Goal: Answer question/provide support

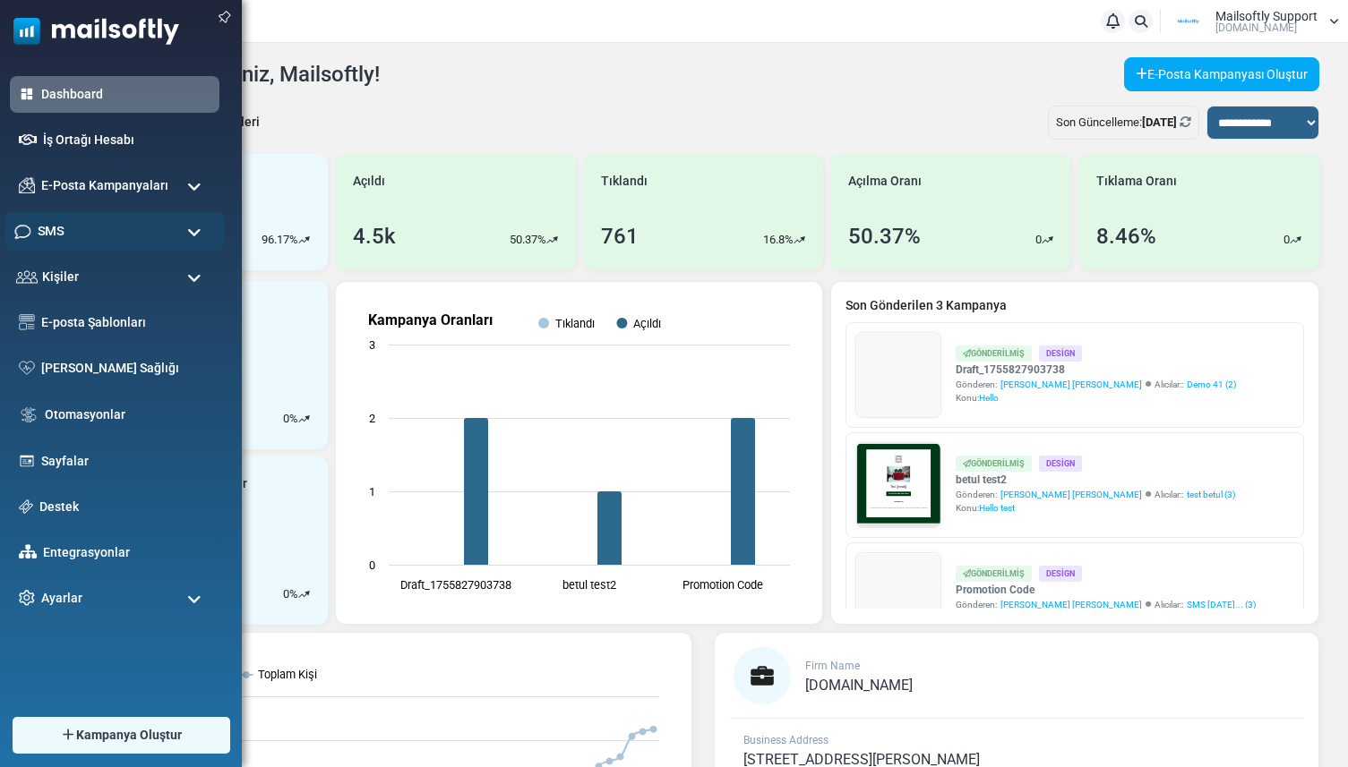
click at [64, 236] on div "SMS" at bounding box center [114, 231] width 220 height 39
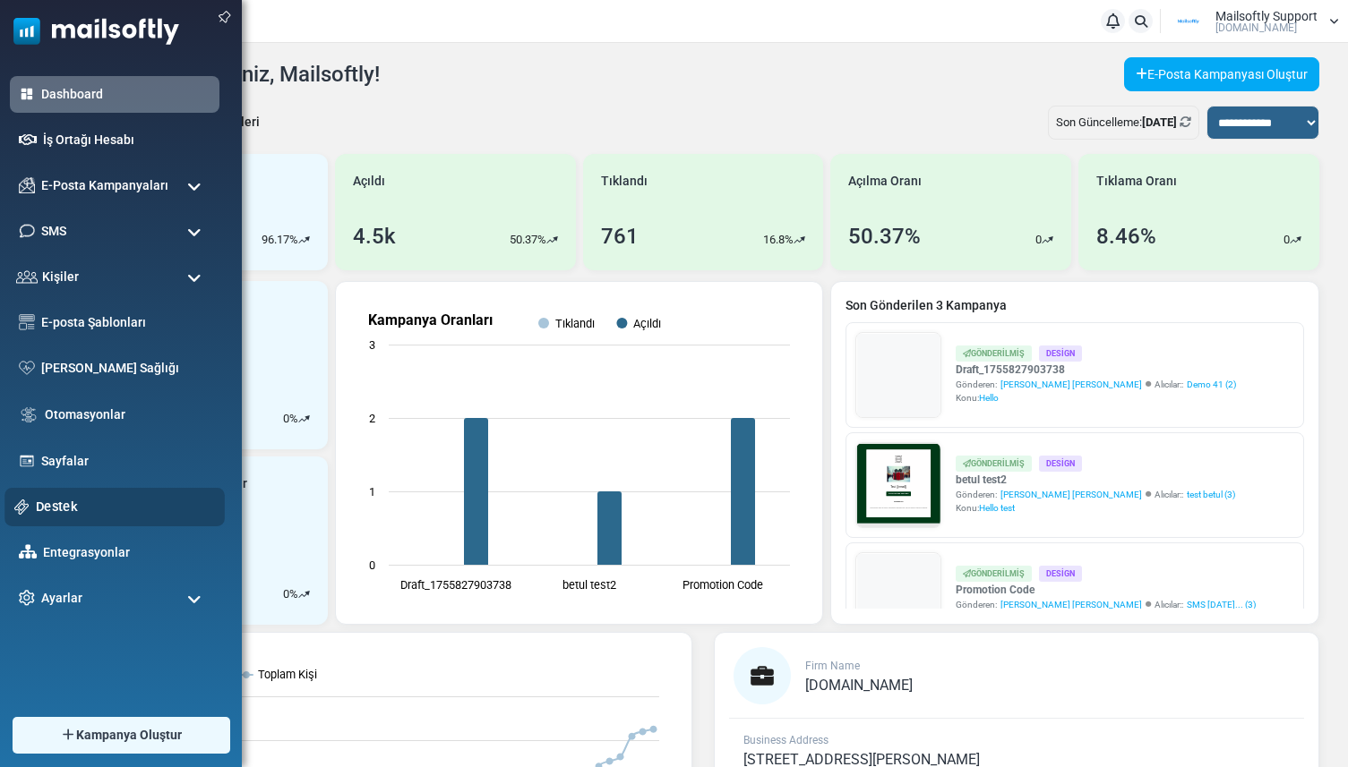
click at [51, 511] on link "Destek" at bounding box center [125, 507] width 179 height 20
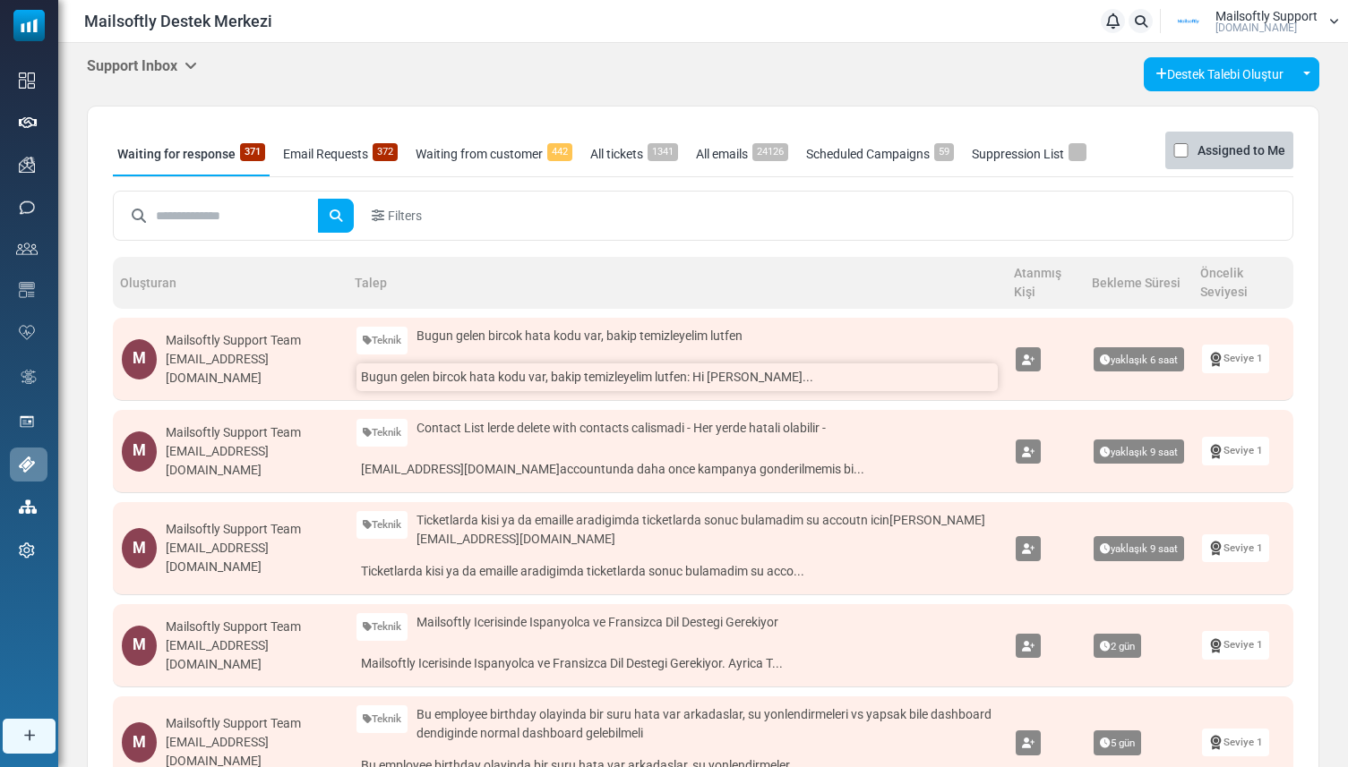
click at [367, 380] on link "Bugun gelen bircok hata kodu var, bakip temizleyelim lutfen: Hi Mustafa Era..." at bounding box center [676, 378] width 641 height 28
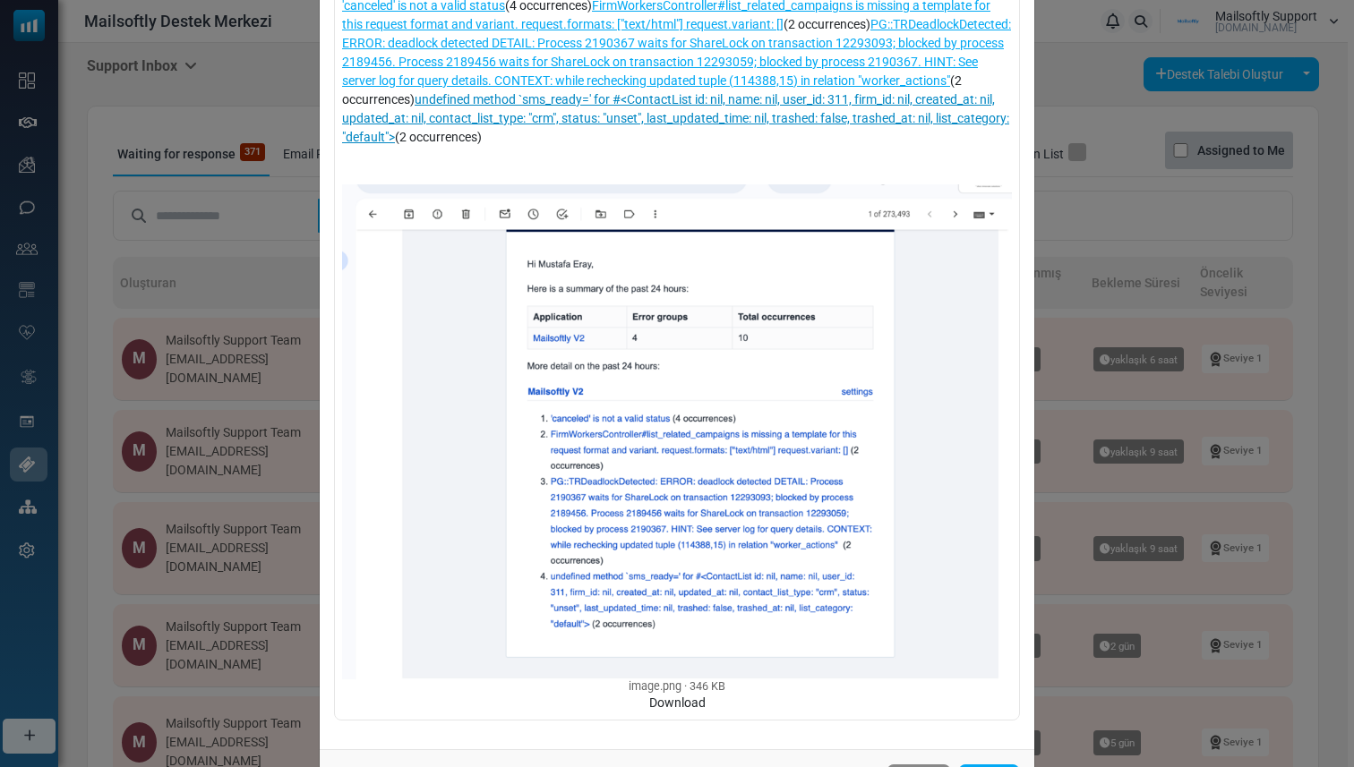
scroll to position [391, 0]
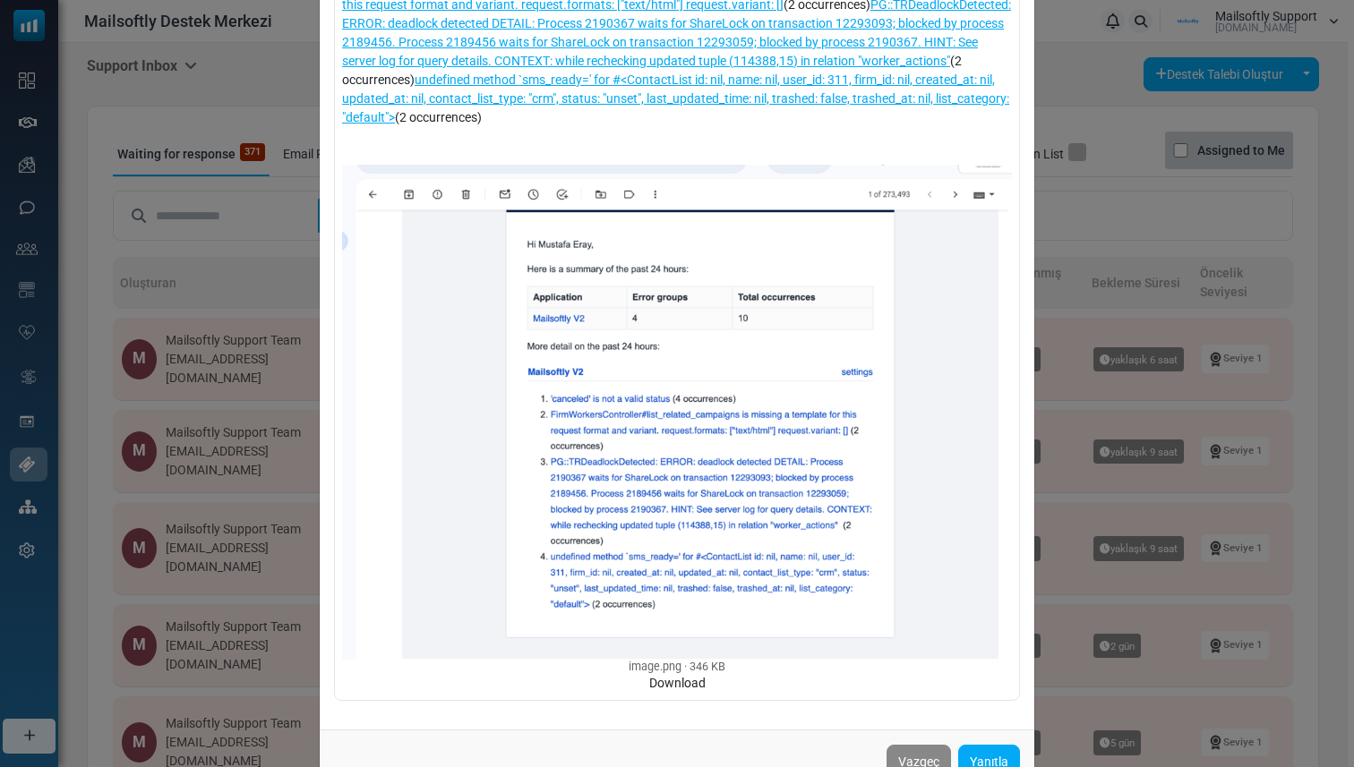
click at [233, 413] on div "Bugun gelen bircok hata kodu var, bakip temizleyelim lutfen Kimden : Mailsoftly…" at bounding box center [677, 383] width 1354 height 767
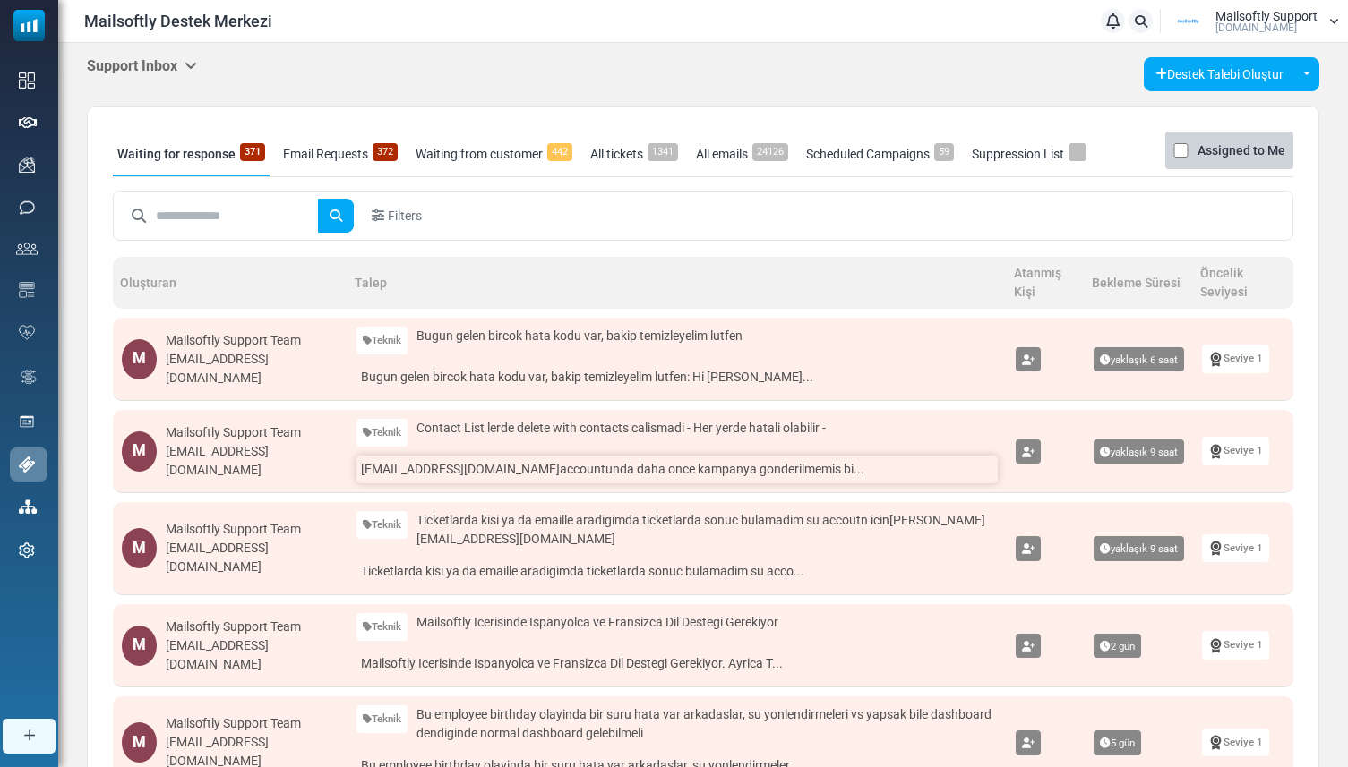
click at [373, 464] on link "dan@impactfulperformance.com accountunda daha once kampanya gonderilmemis bi..." at bounding box center [676, 470] width 641 height 28
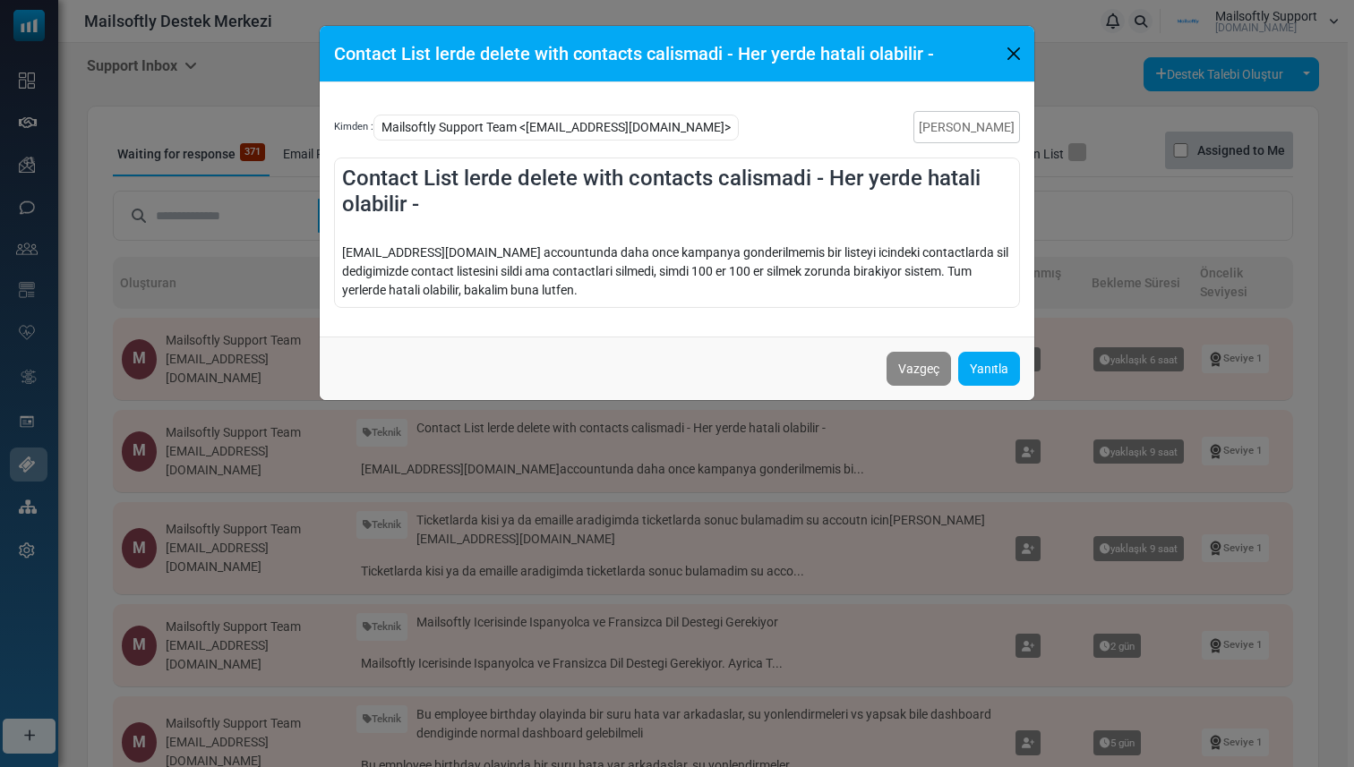
click at [279, 356] on div "Contact List lerde delete with contacts calismadi - Her yerde hatali olabilir -…" at bounding box center [677, 383] width 1354 height 767
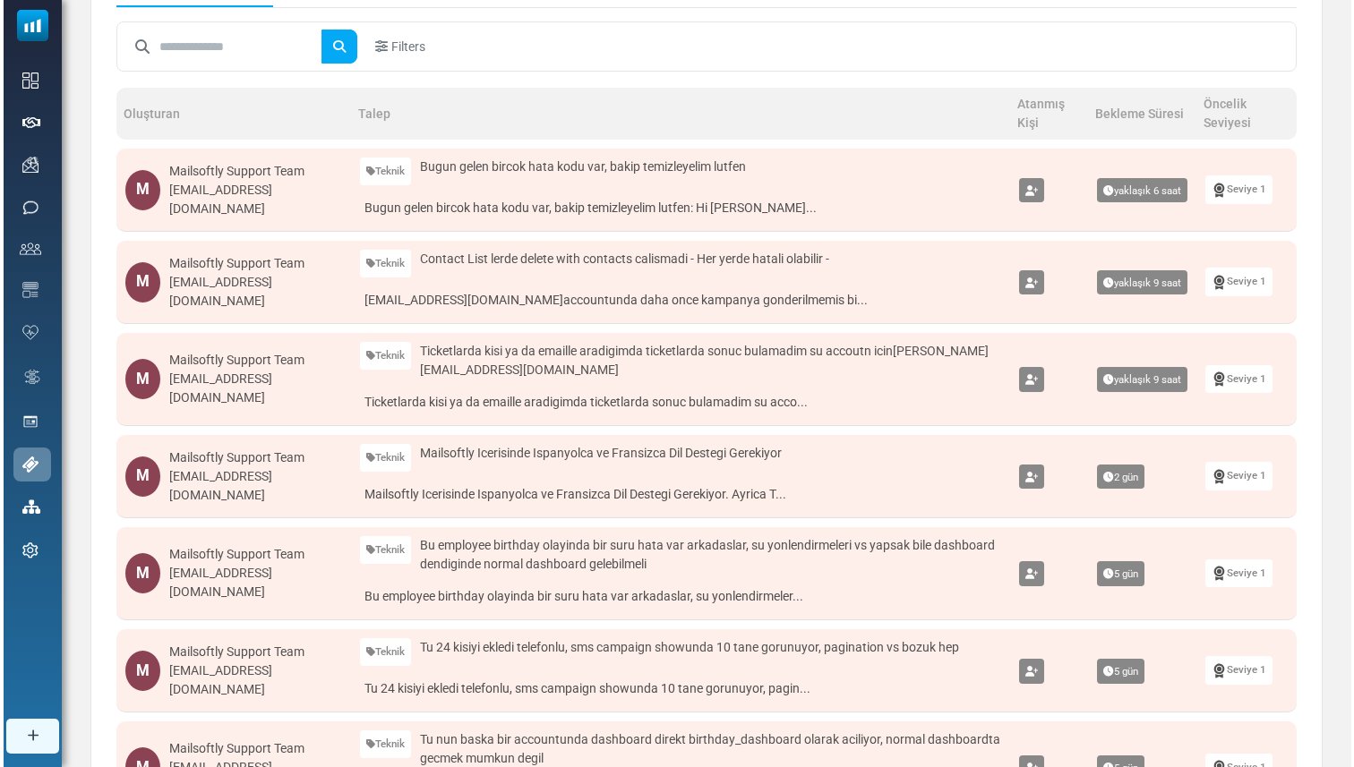
scroll to position [185, 0]
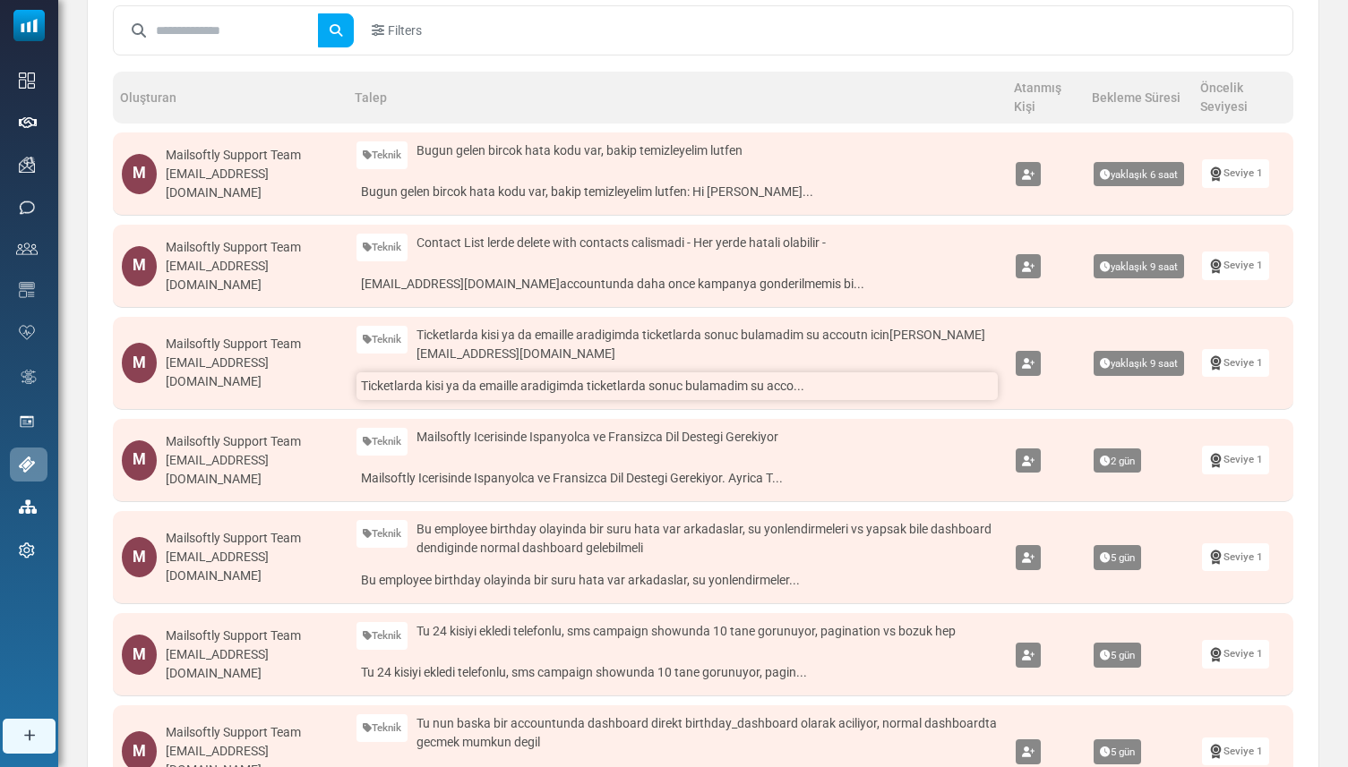
click at [420, 391] on link "Ticketlarda kisi ya da emaille aradigimda ticketlarda sonuc bulamadim su acco..." at bounding box center [676, 387] width 641 height 28
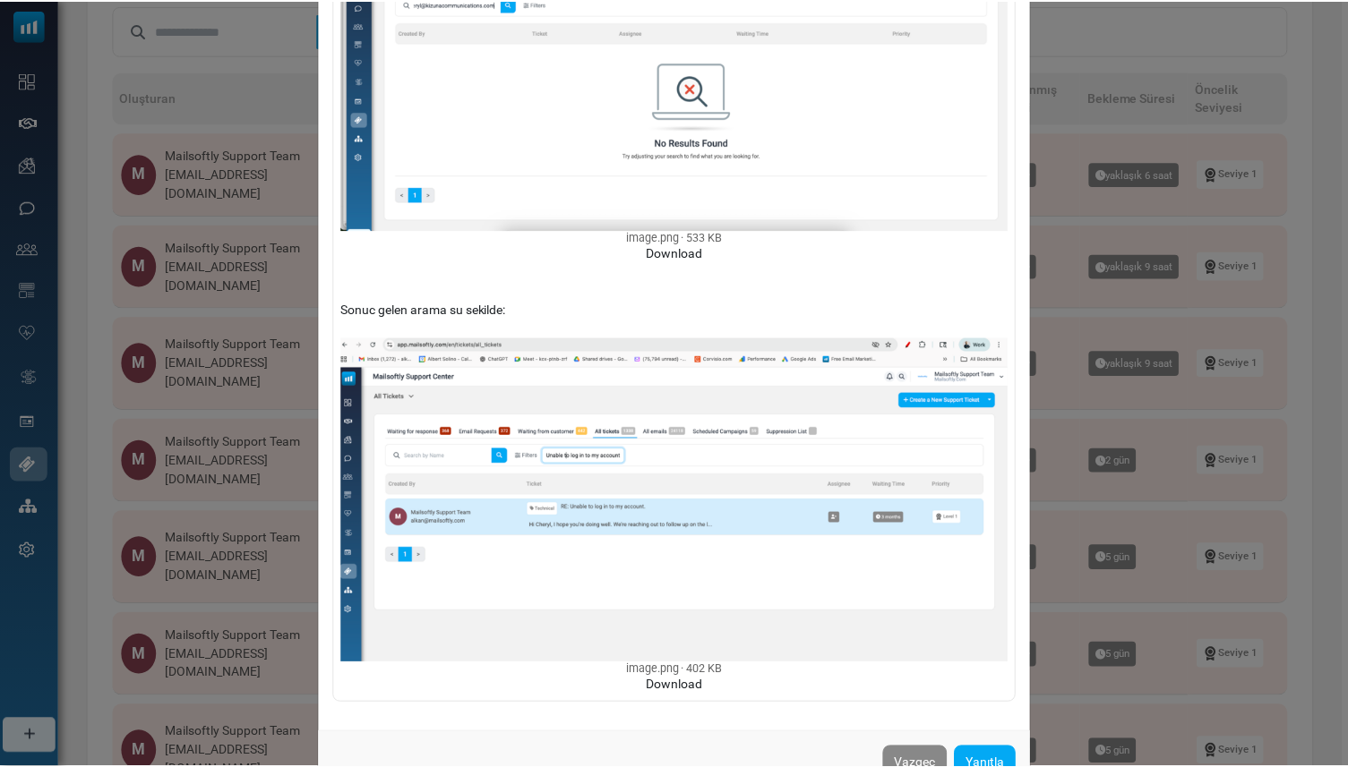
scroll to position [551, 0]
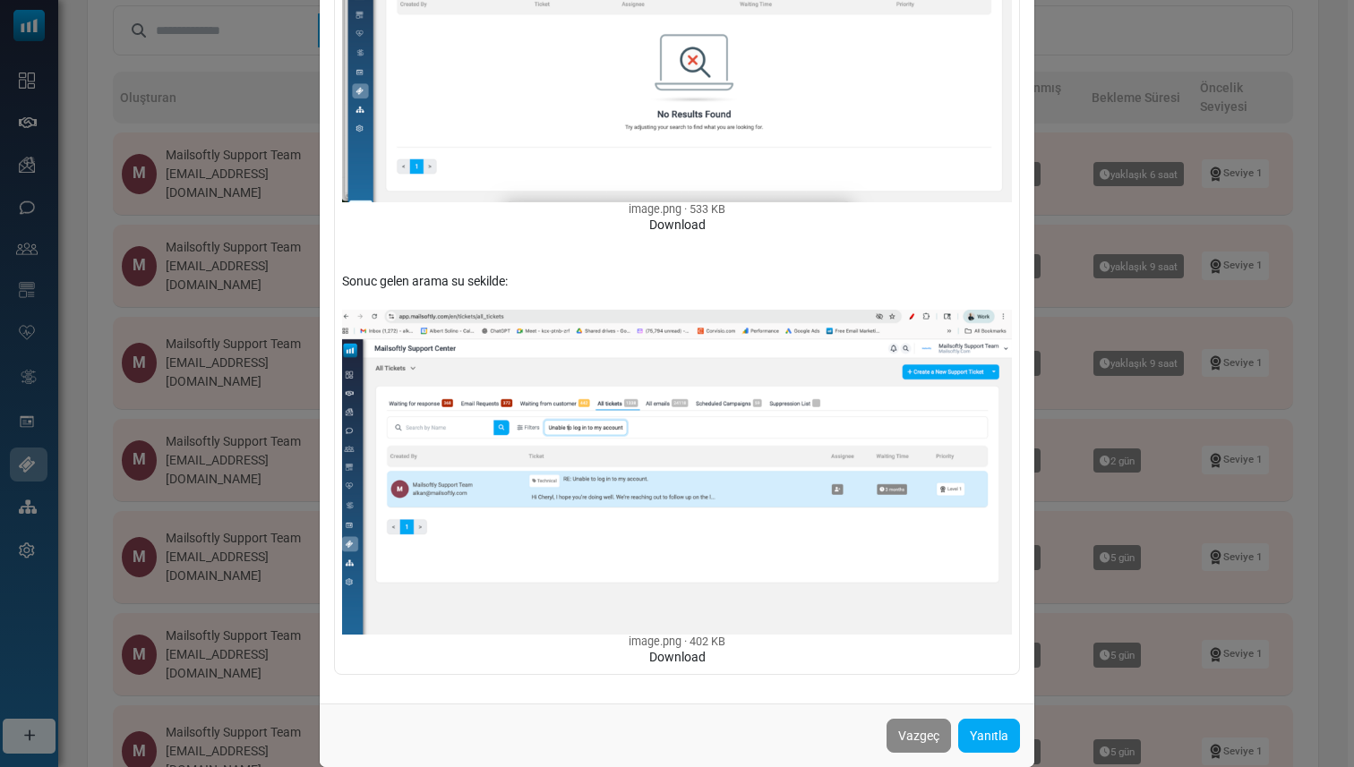
click at [263, 398] on div "Ticketlarda kisi ya da emaille aradigimda ticketlarda sonuc bulamadim su accout…" at bounding box center [677, 383] width 1354 height 767
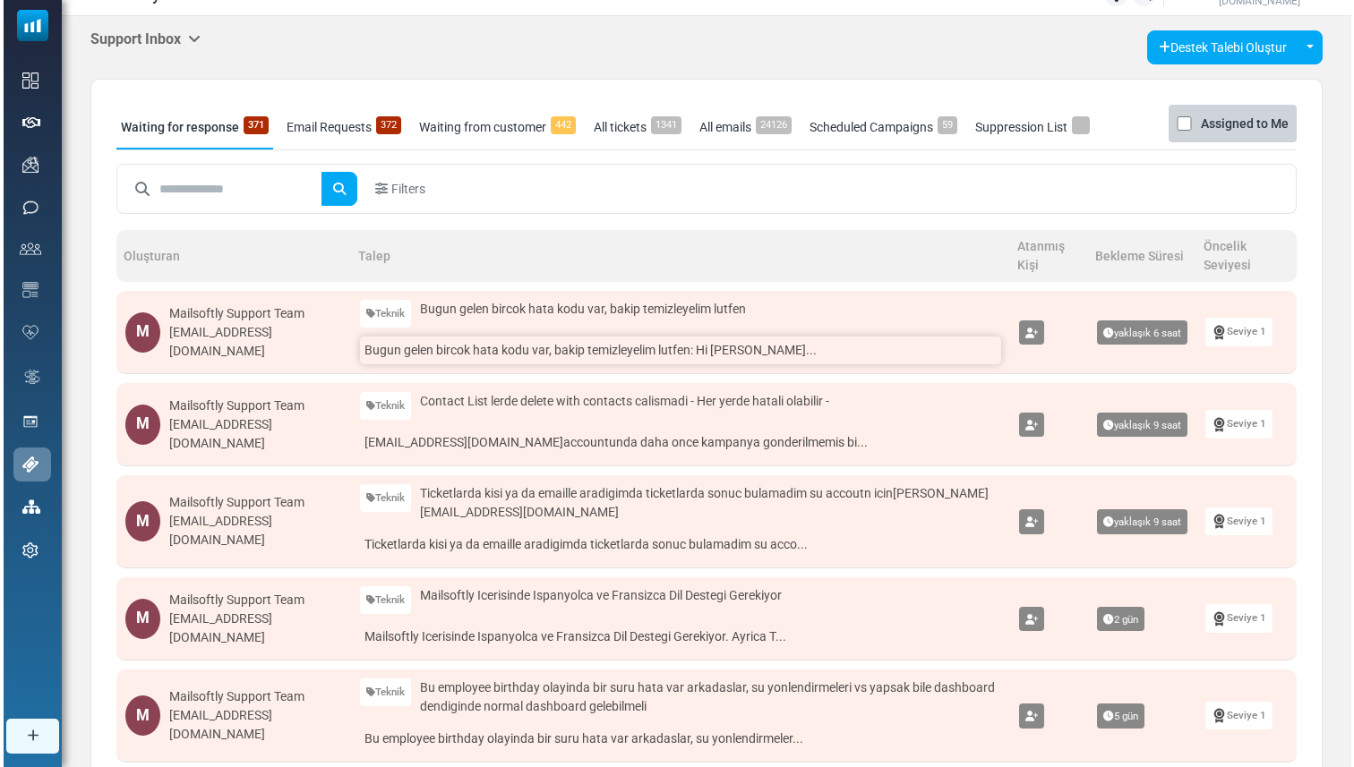
scroll to position [28, 0]
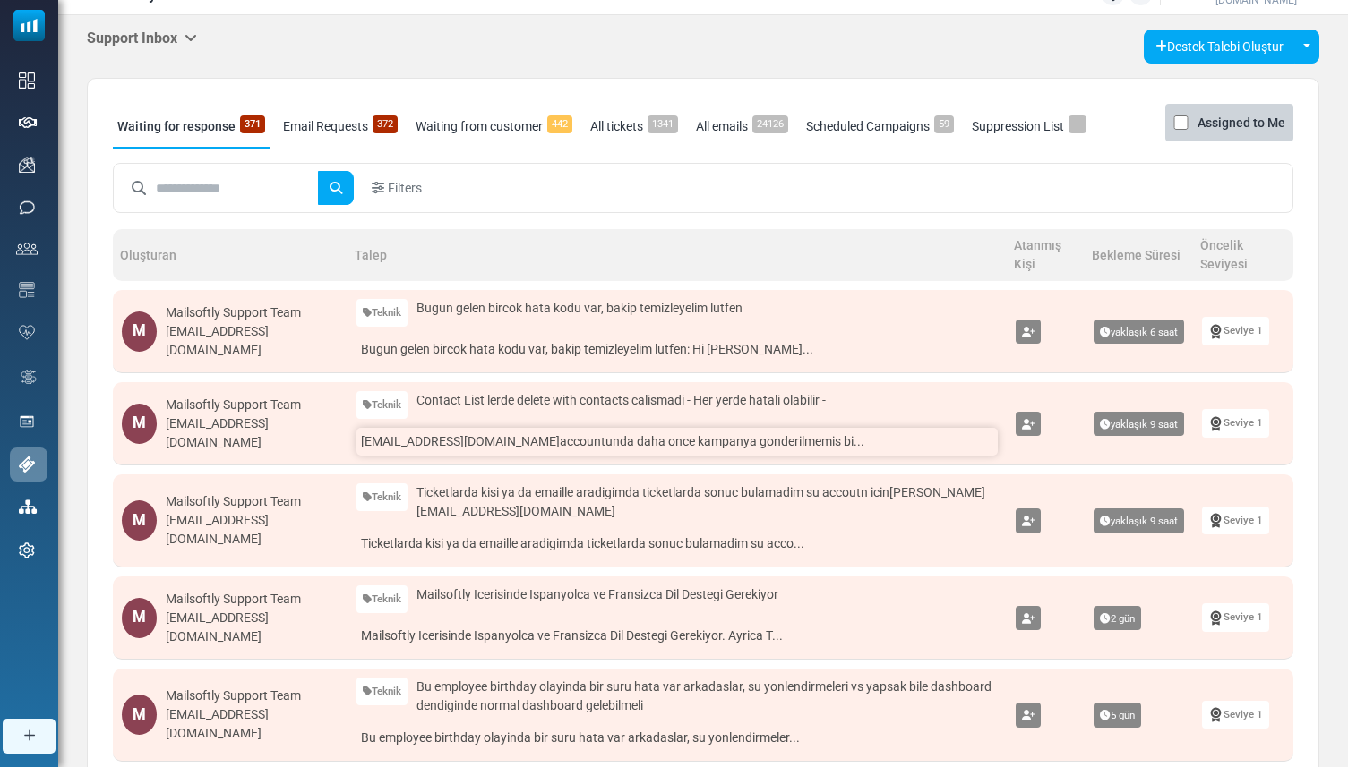
click at [638, 436] on link "dan@impactfulperformance.com accountunda daha once kampanya gonderilmemis bi..." at bounding box center [676, 442] width 641 height 28
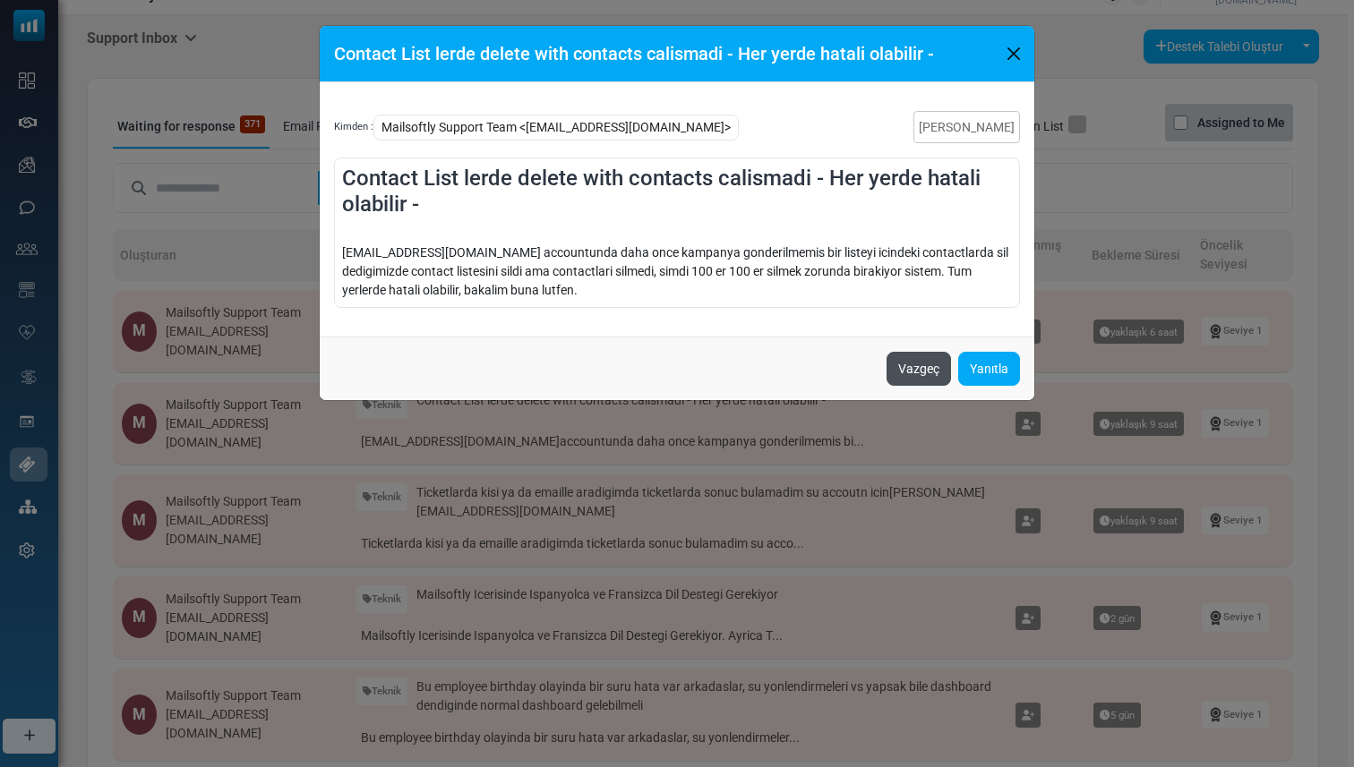
click at [903, 373] on button "Vazgeç" at bounding box center [919, 369] width 64 height 34
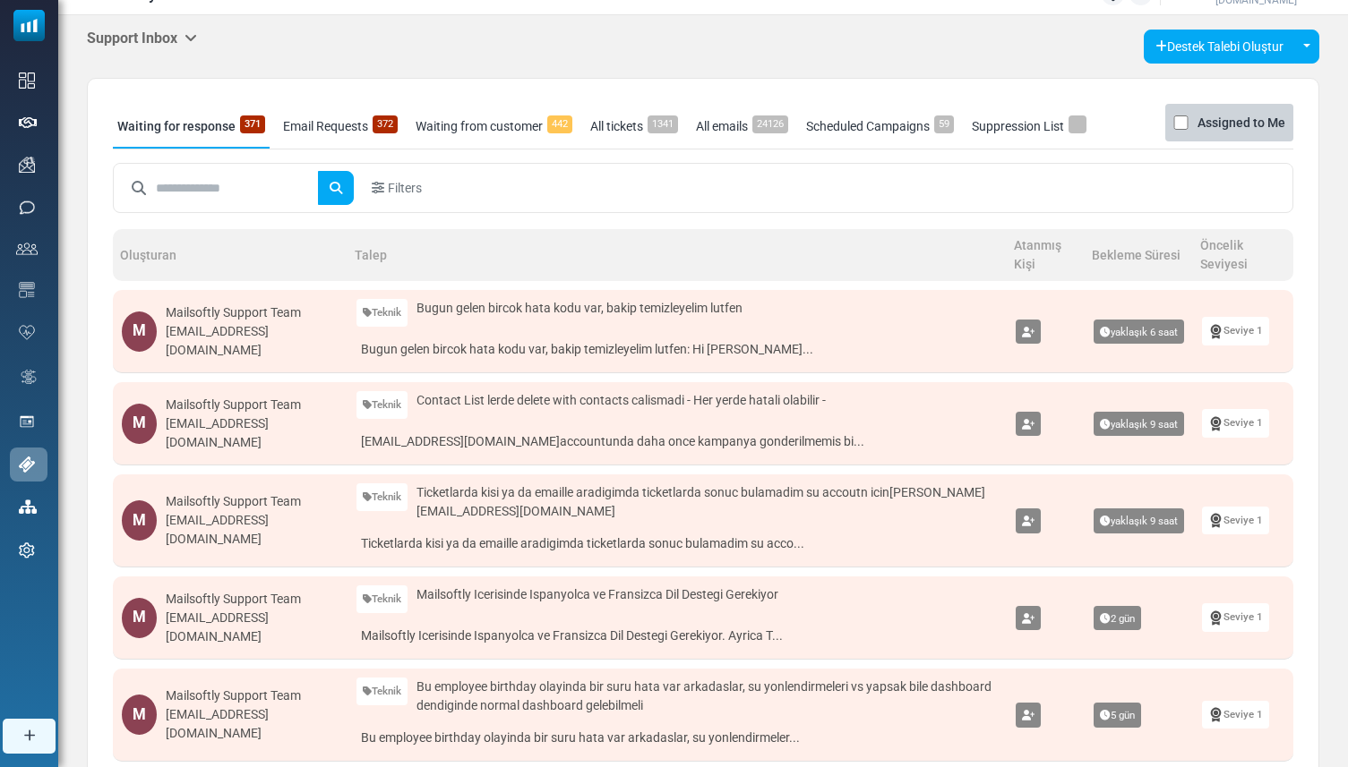
scroll to position [67, 0]
